Goal: Task Accomplishment & Management: Complete application form

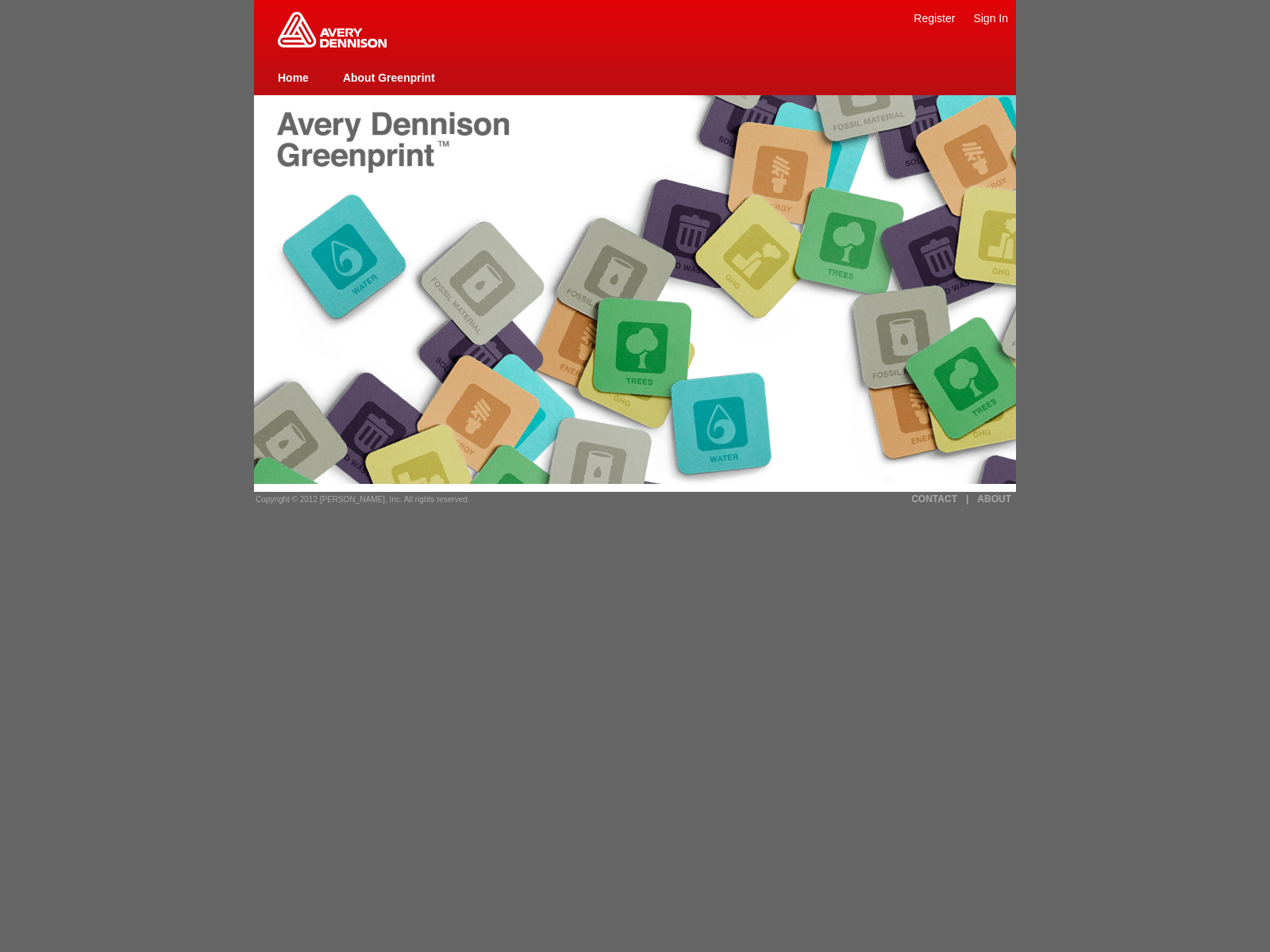
click at [934, 17] on link "Register" at bounding box center [934, 18] width 41 height 12
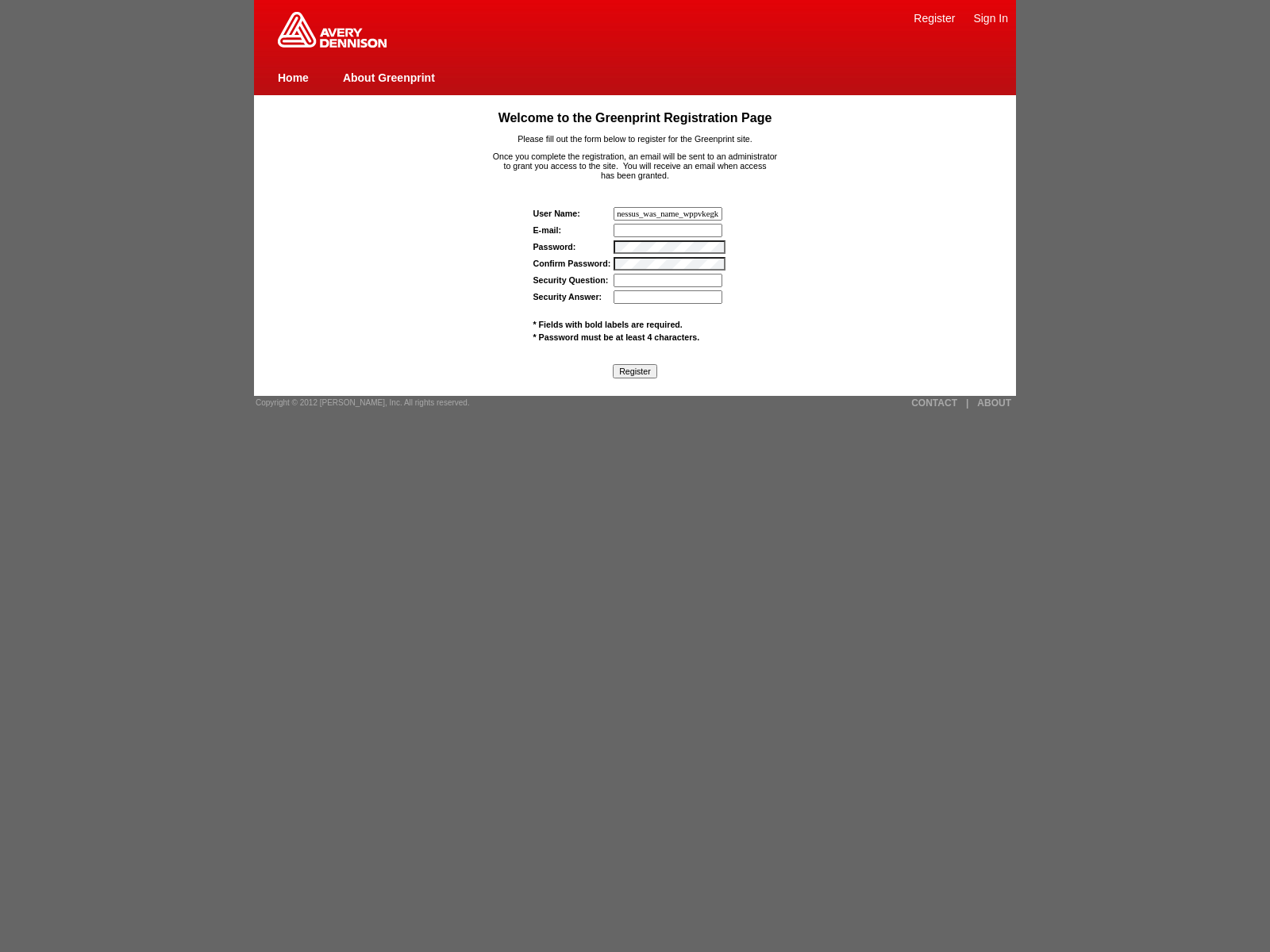
type input "nessus_was_name_wppvkegk"
type input "[EMAIL_ADDRESS][DOMAIN_NAME]"
type input "nessus_was_textqqscf520"
type input "nessus_was_textk36pvyvq"
type input "nessus_was_name_hfmenens"
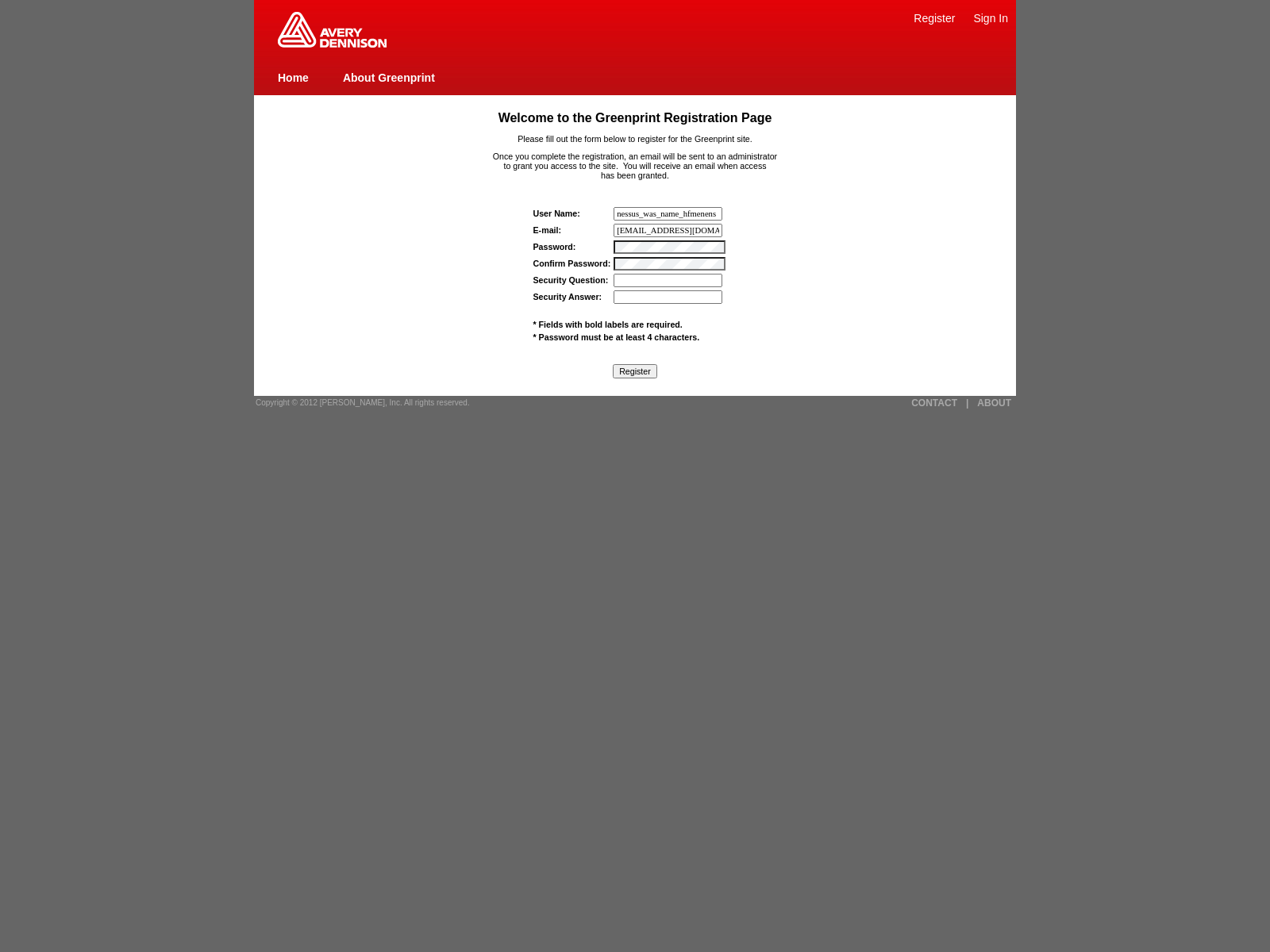
type input "[EMAIL_ADDRESS][DOMAIN_NAME]"
type input "nessus_was_text5t6istw7"
type input "nessus_was_textaiw9v9hz"
click at [634, 371] on input "Register" at bounding box center [635, 371] width 44 height 14
click at [331, 44] on img at bounding box center [332, 30] width 109 height 36
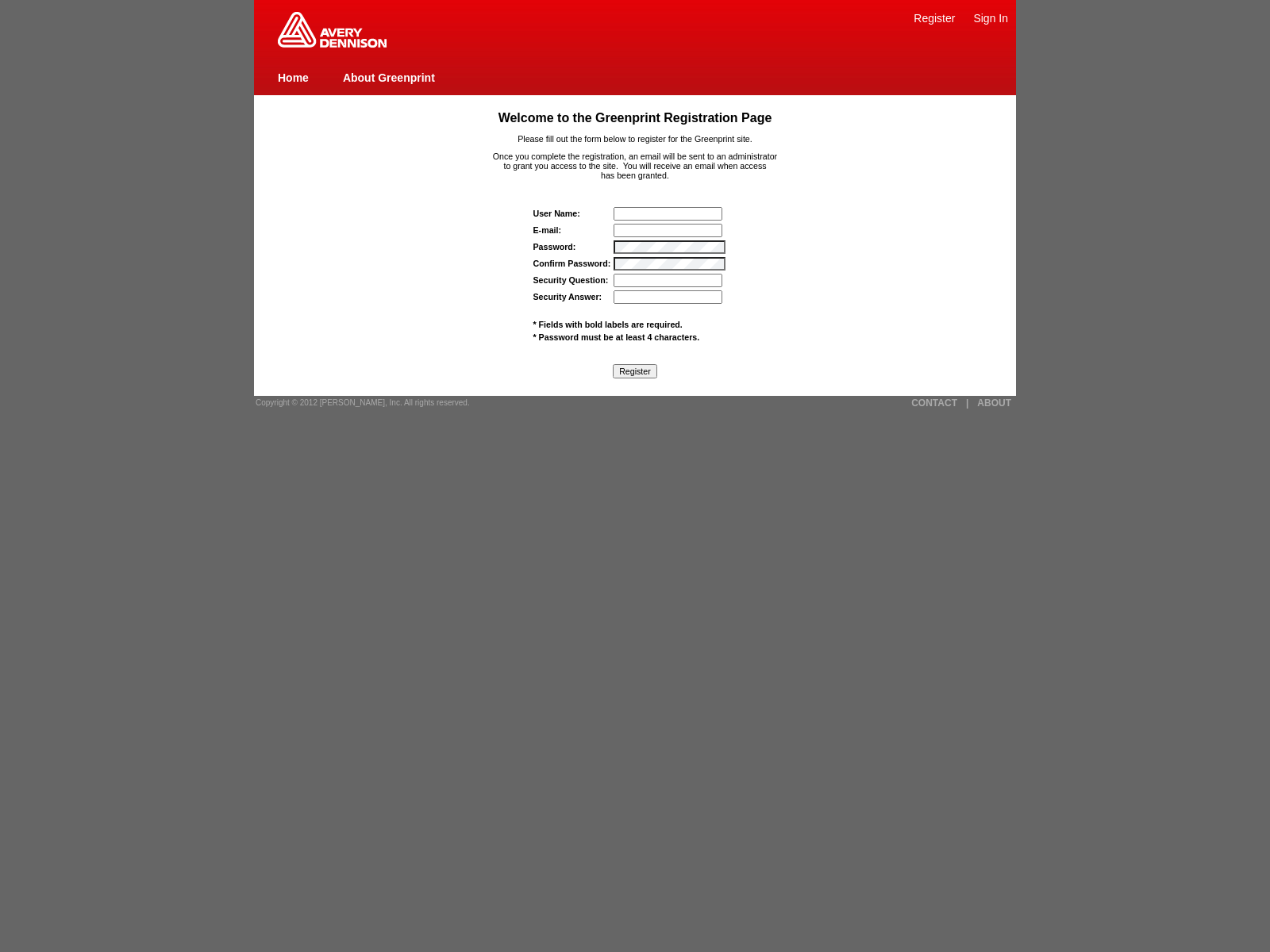
click at [669, 213] on input "text" at bounding box center [668, 214] width 109 height 13
type input "nessus_was_text5cwzqn8q"
click at [634, 371] on input "Register" at bounding box center [635, 371] width 44 height 14
click at [934, 403] on link "CONTACT" at bounding box center [934, 403] width 46 height 11
